Goal: Task Accomplishment & Management: Use online tool/utility

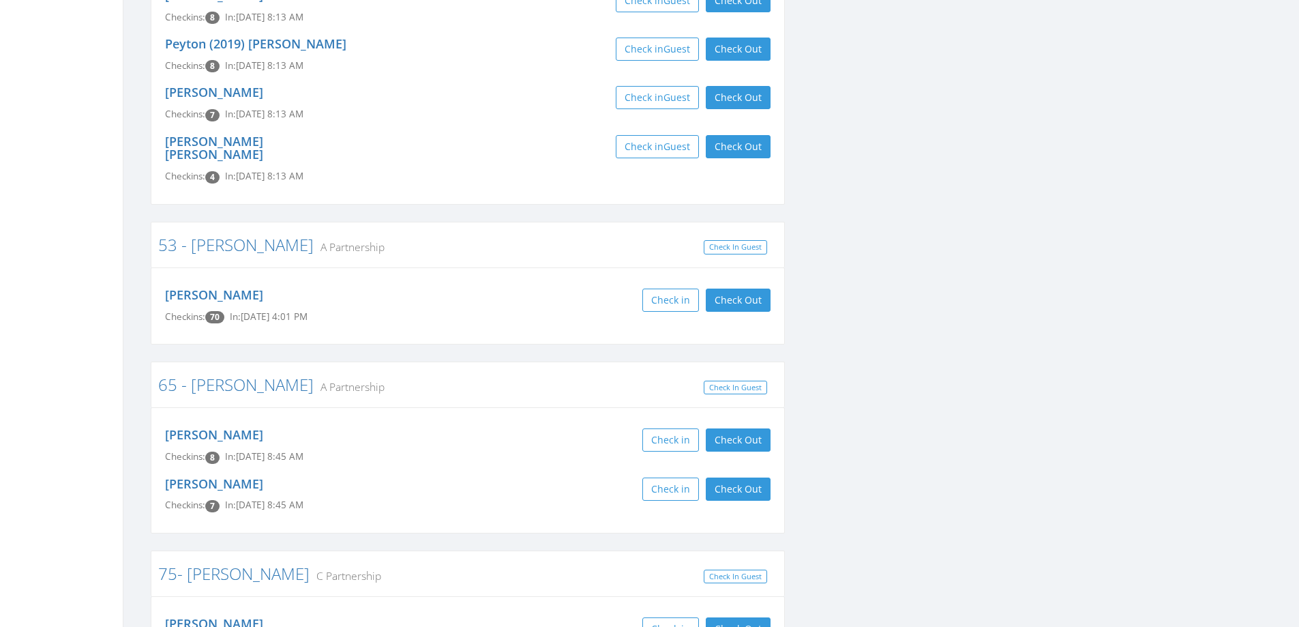
scroll to position [2319, 0]
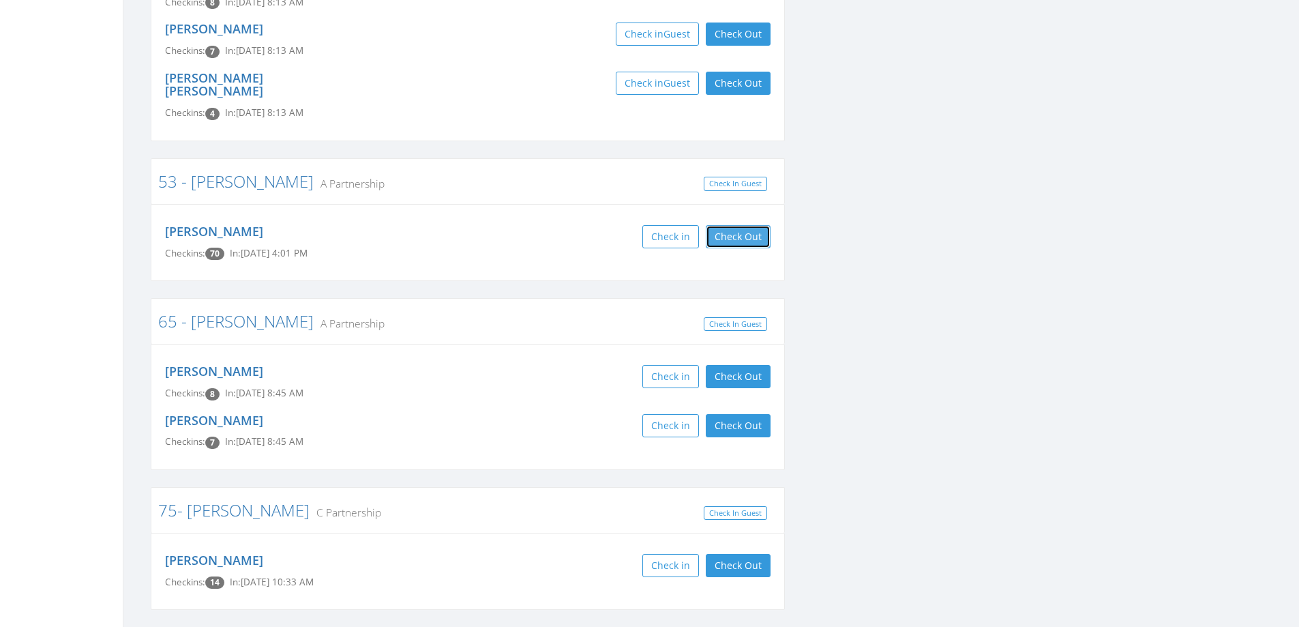
click at [739, 225] on button "Check Out" at bounding box center [738, 236] width 65 height 23
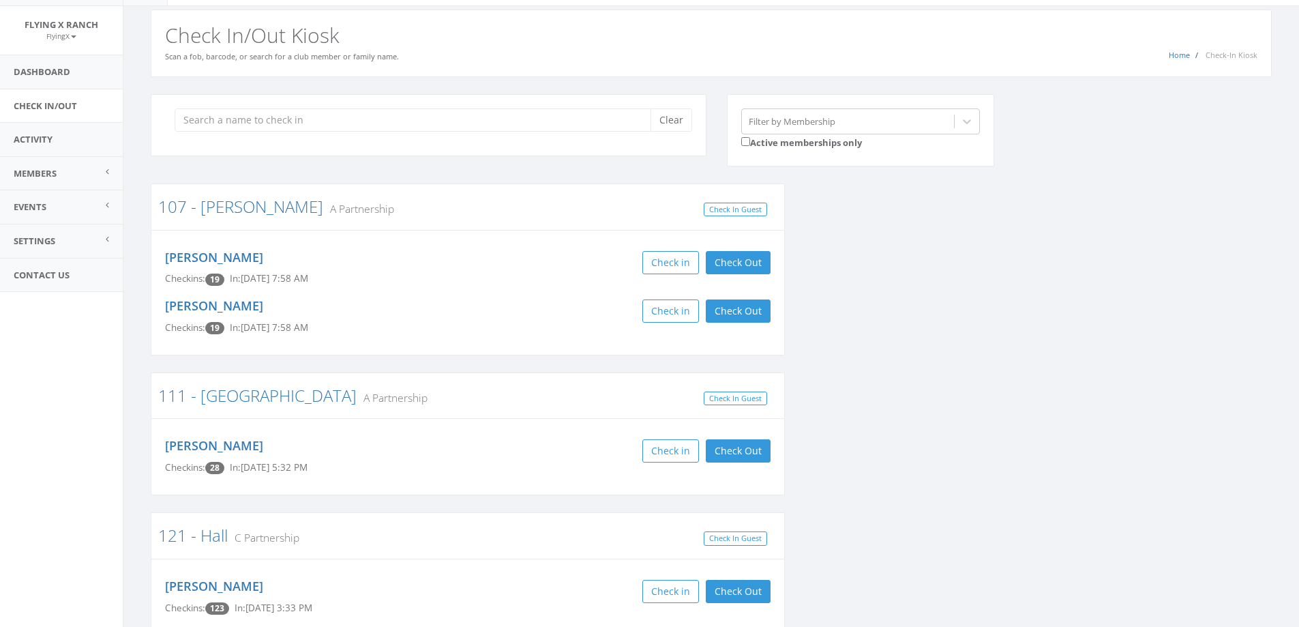
scroll to position [0, 0]
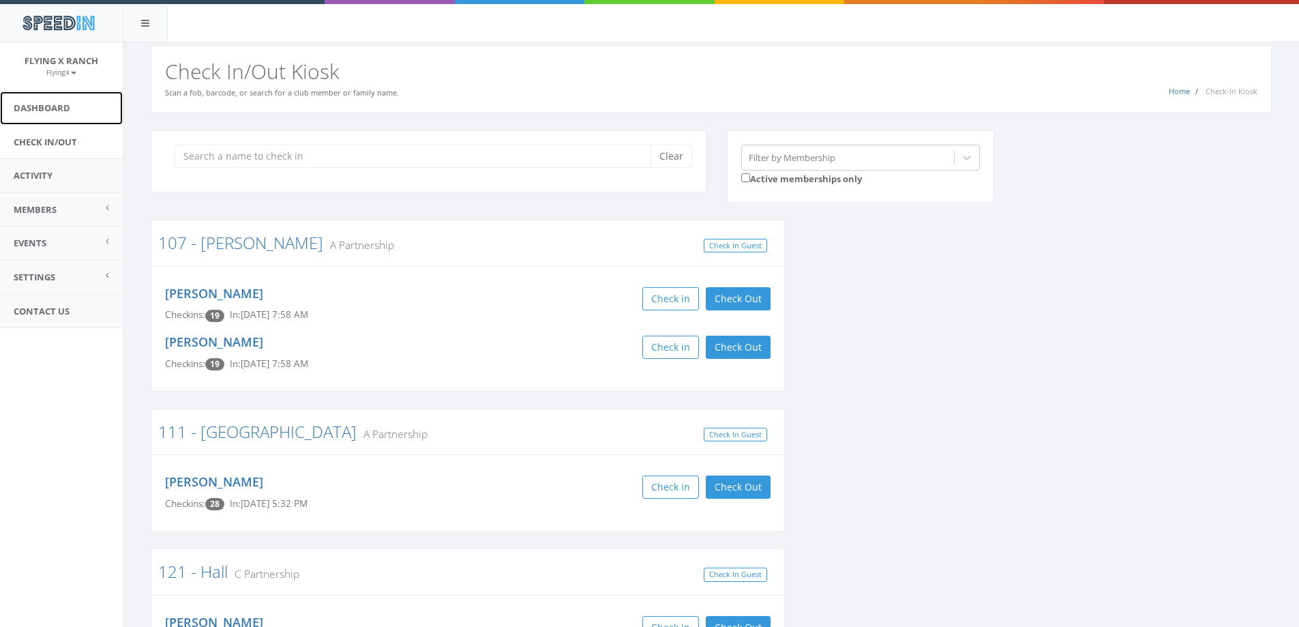
click at [47, 112] on link "Dashboard" at bounding box center [61, 107] width 123 height 33
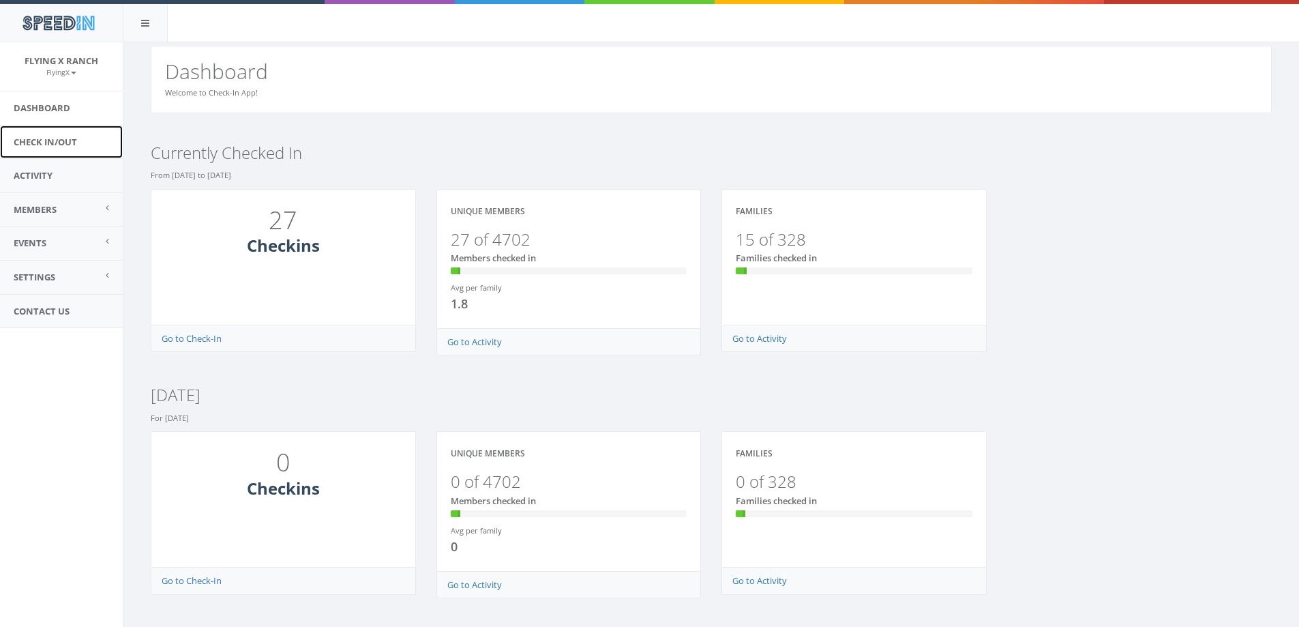
click at [59, 138] on link "Check In/Out" at bounding box center [61, 141] width 123 height 33
